Goal: Task Accomplishment & Management: Use online tool/utility

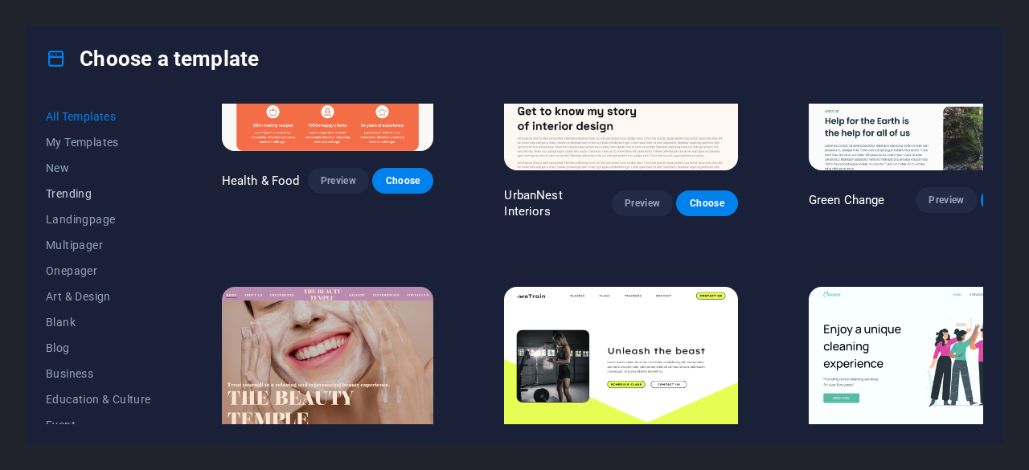
scroll to position [2734, 0]
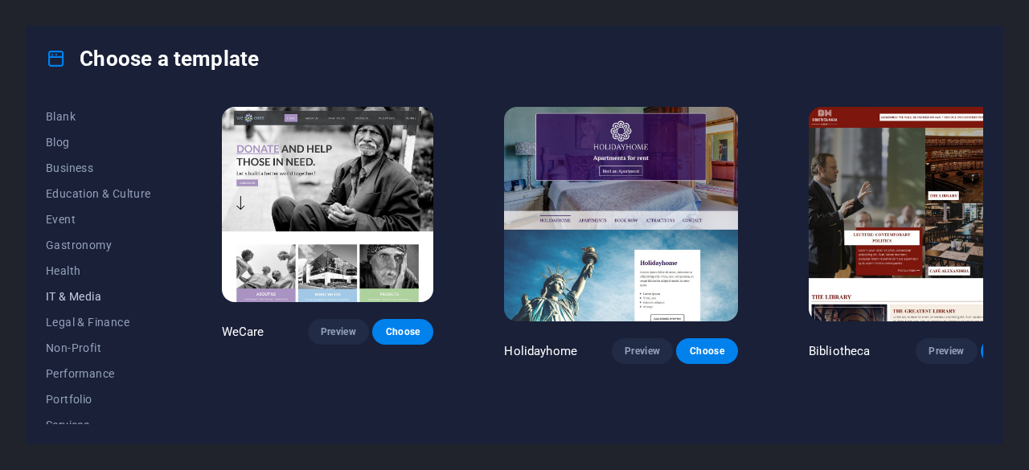
scroll to position [347, 0]
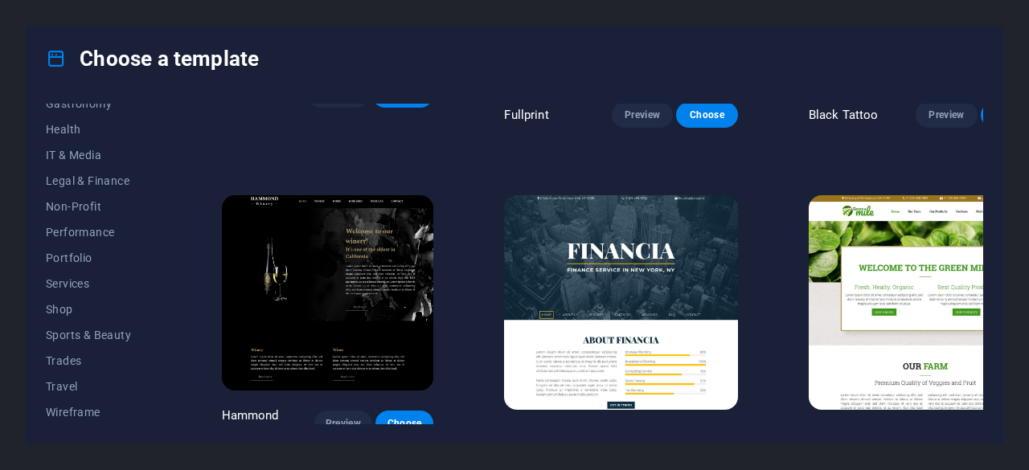
click at [1028, 132] on div "Choose a template All Templates My Templates New Trending Landingpage Multipage…" at bounding box center [514, 235] width 1029 height 470
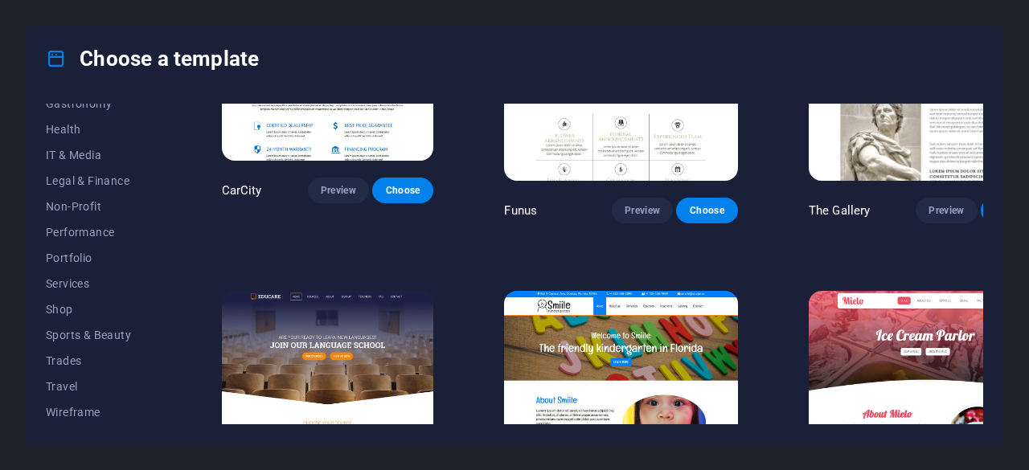
scroll to position [11066, 0]
